Goal: Task Accomplishment & Management: Use online tool/utility

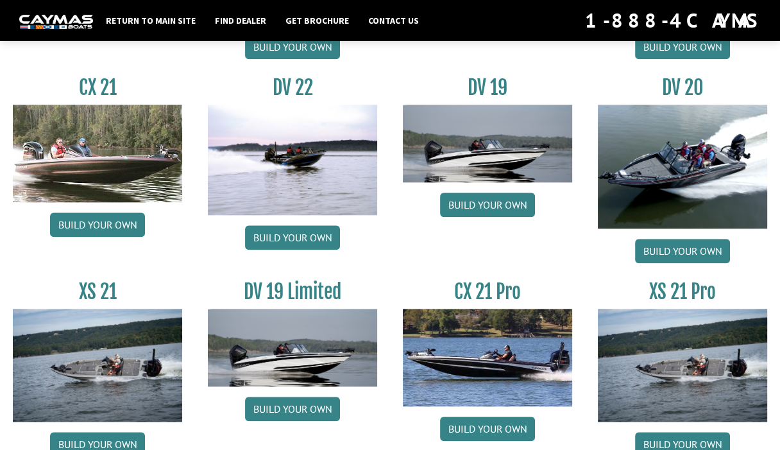
scroll to position [1492, 0]
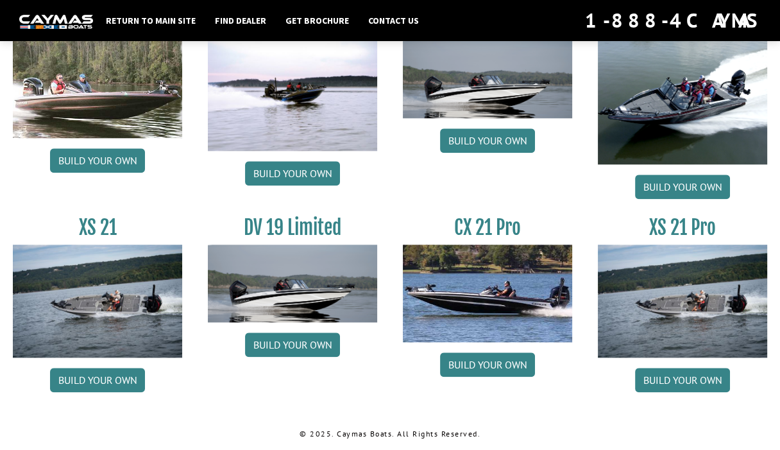
click at [687, 258] on img at bounding box center [682, 300] width 169 height 113
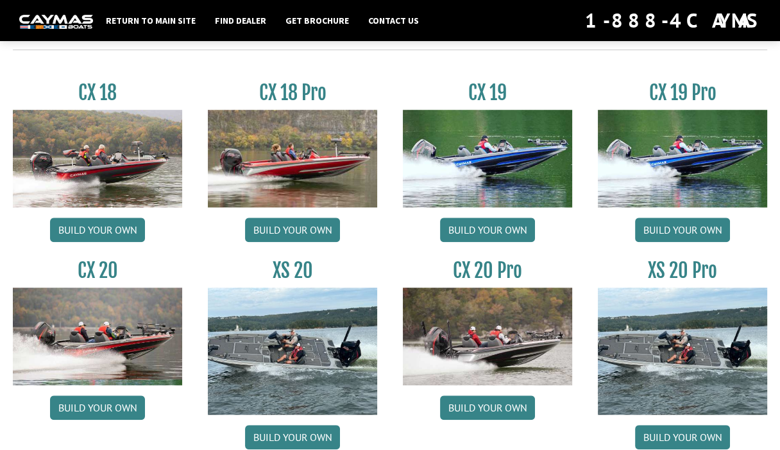
scroll to position [1035, 0]
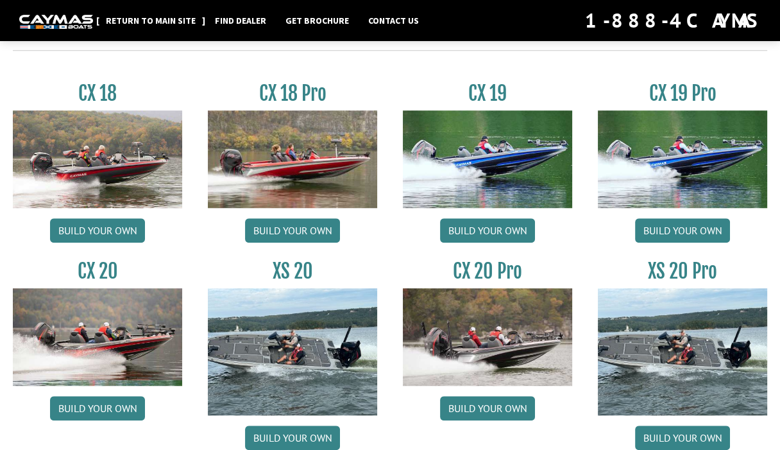
click at [169, 14] on link "Return to main site" at bounding box center [150, 20] width 103 height 17
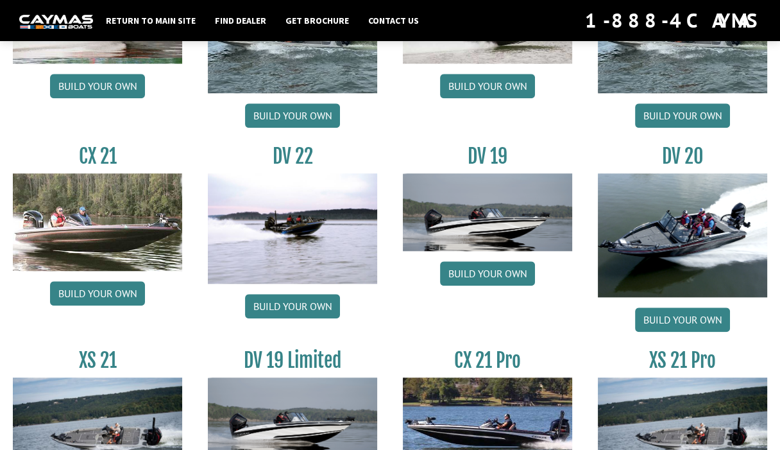
scroll to position [1356, 0]
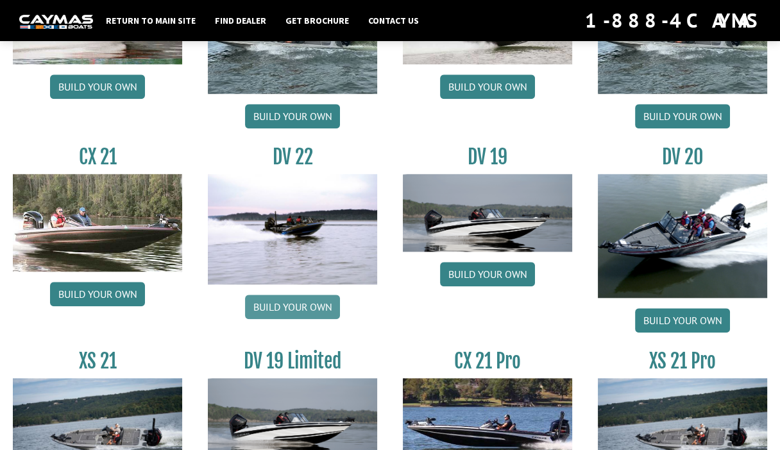
click at [293, 311] on link "Build your own" at bounding box center [292, 306] width 95 height 24
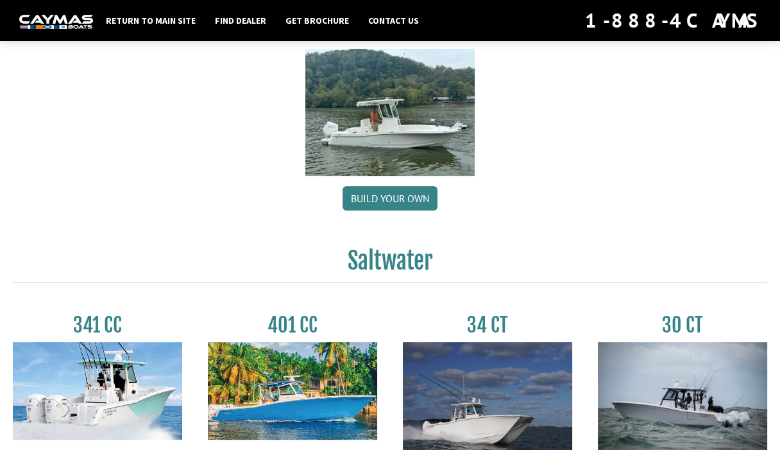
scroll to position [0, 0]
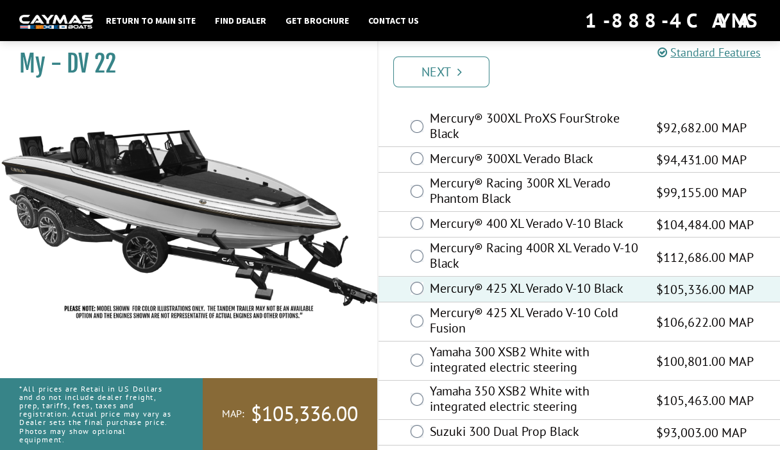
scroll to position [75, 0]
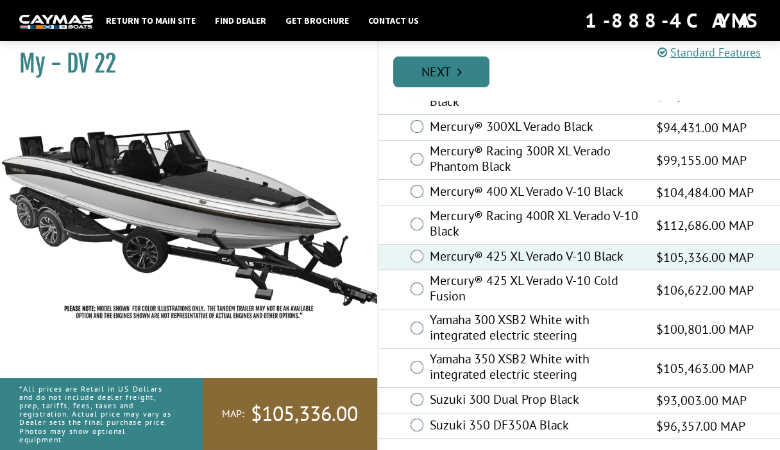
click at [434, 80] on link "Next" at bounding box center [441, 71] width 96 height 31
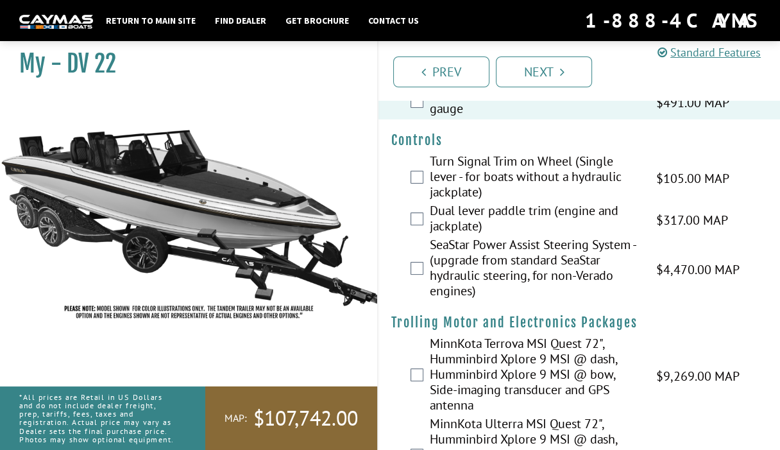
scroll to position [0, 0]
